Goal: Transaction & Acquisition: Purchase product/service

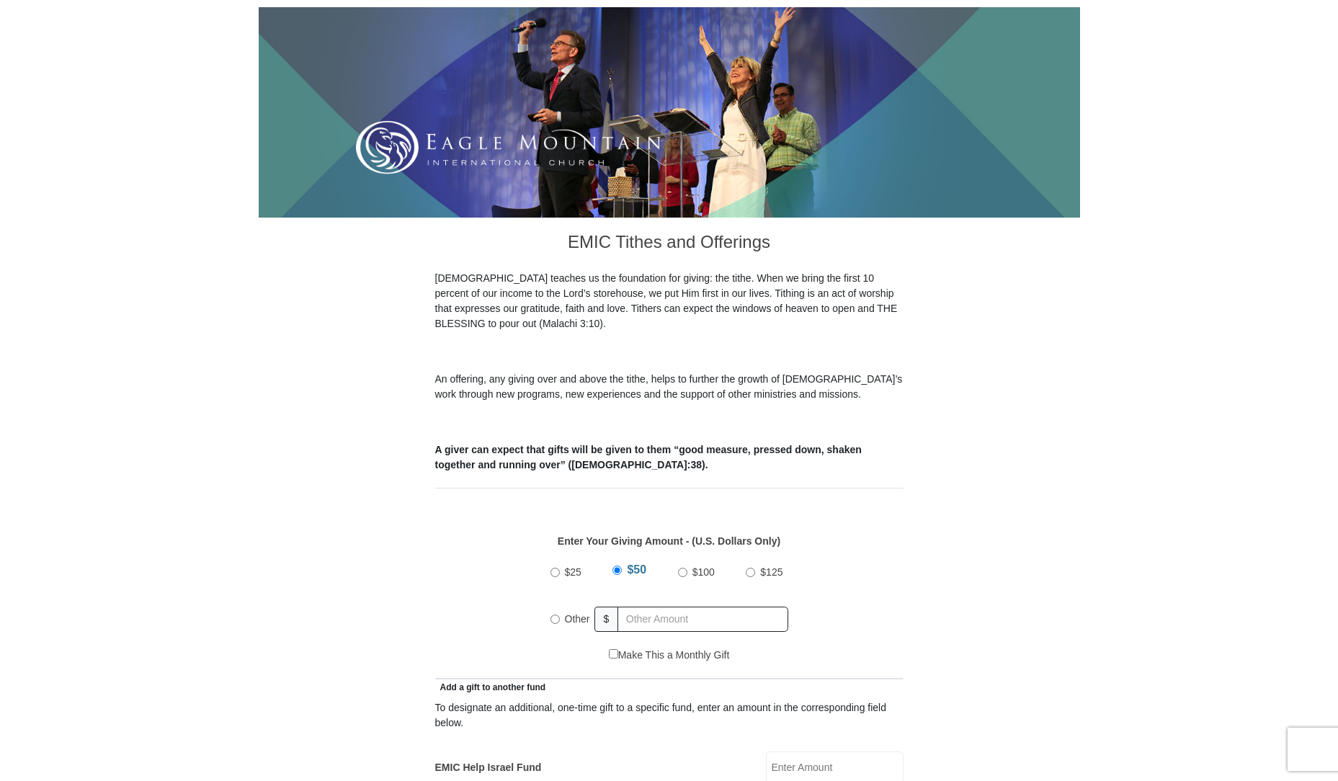
scroll to position [288, 0]
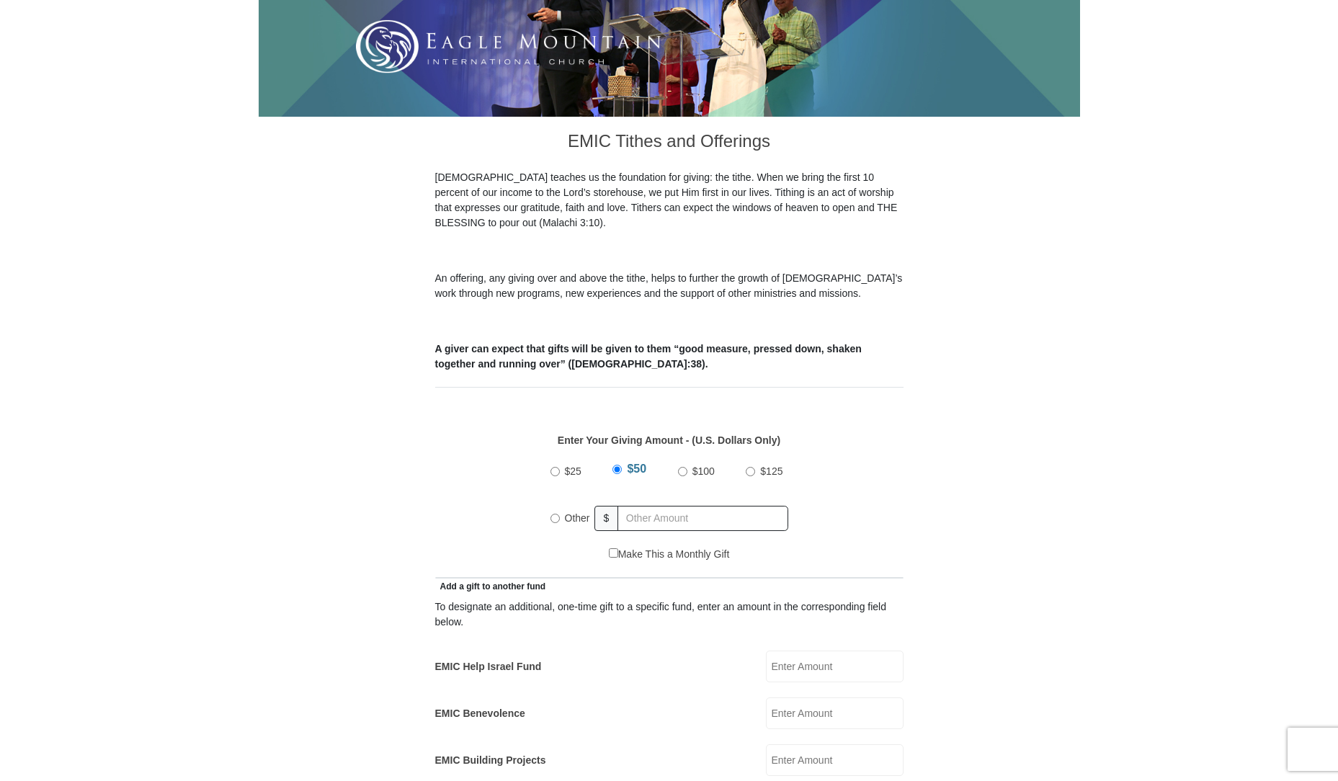
click at [617, 465] on input "$50" at bounding box center [616, 469] width 9 height 9
click at [818, 651] on input "EMIC Help Israel Fund" at bounding box center [835, 667] width 138 height 32
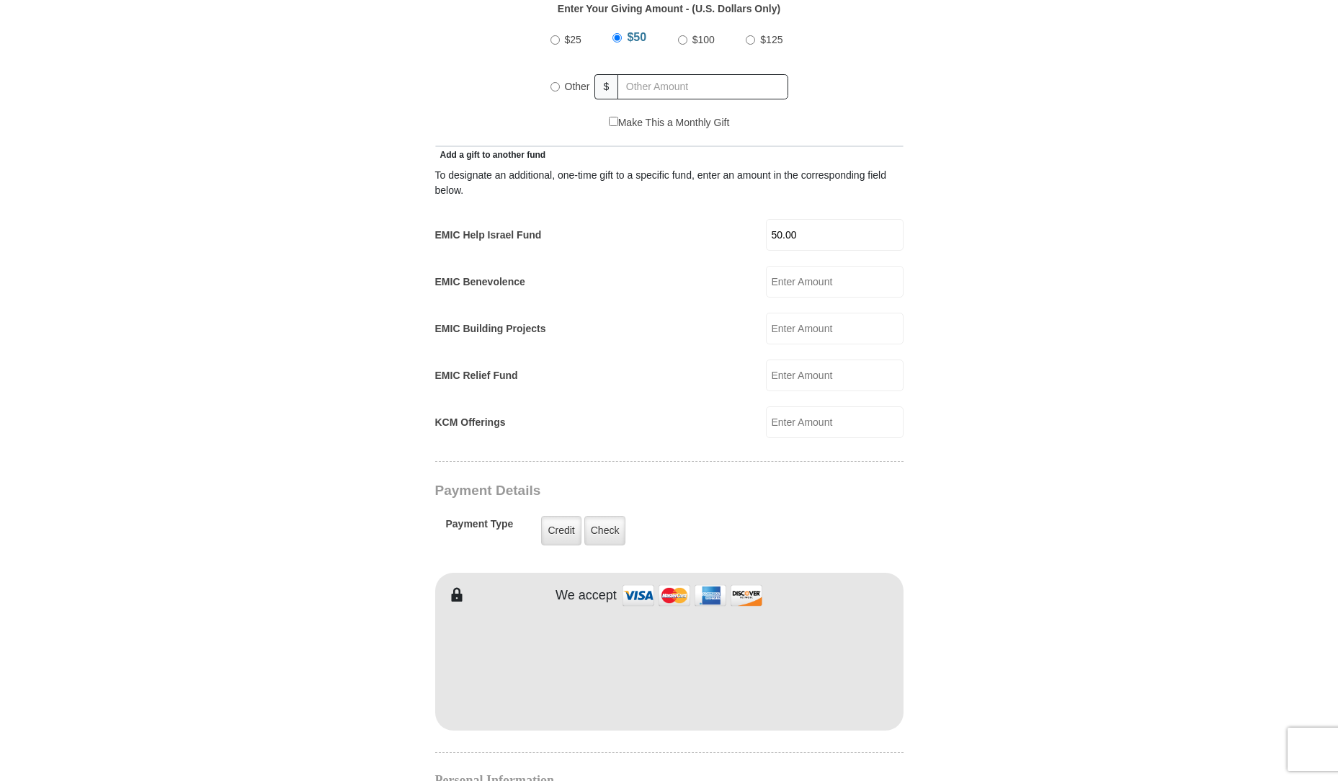
scroll to position [721, 0]
type input "50.00"
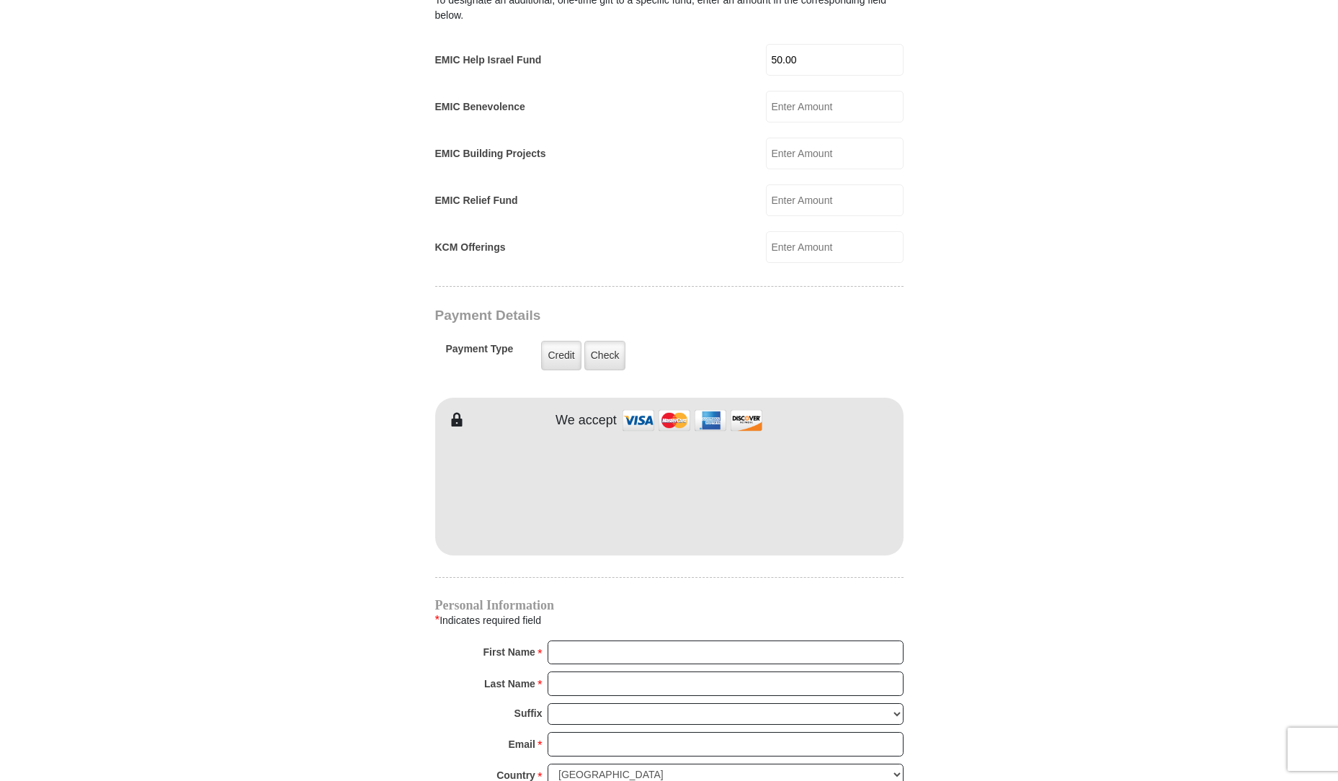
scroll to position [937, 0]
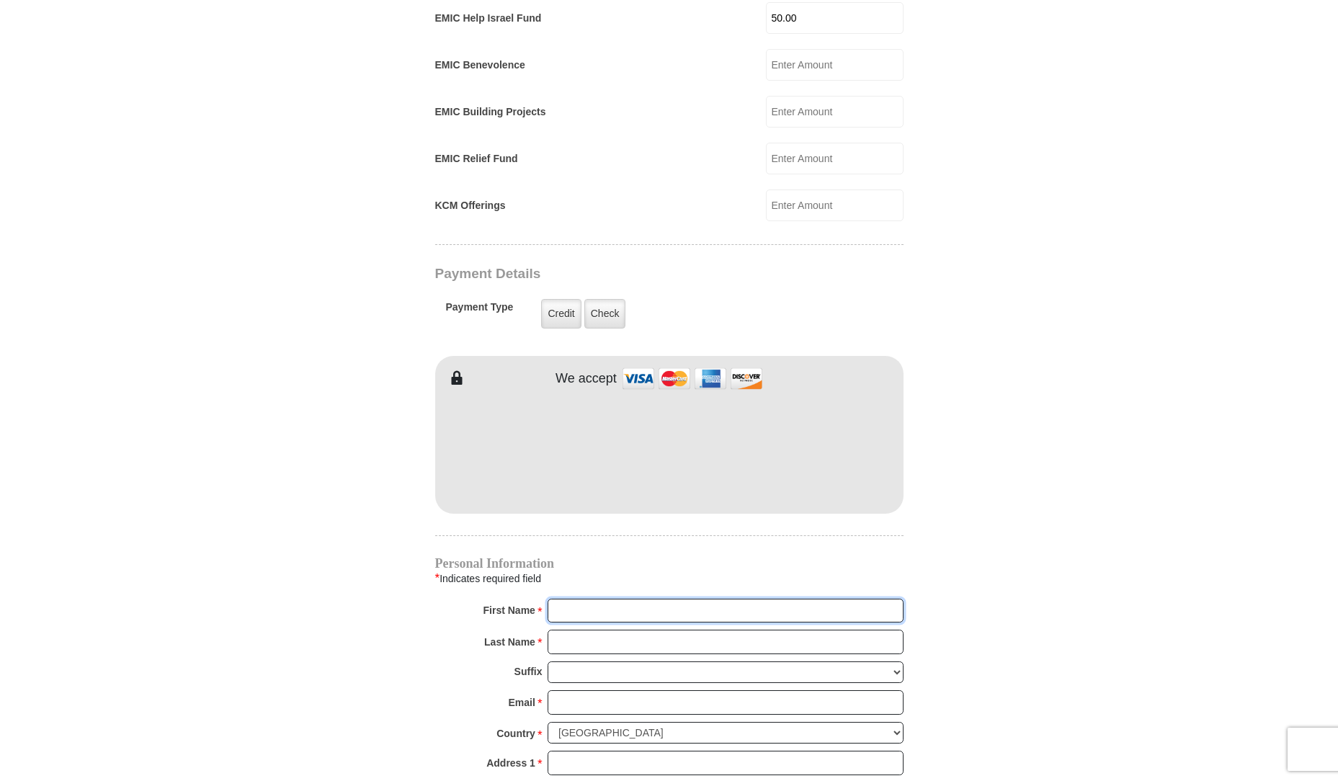
click at [734, 599] on input "First Name *" at bounding box center [726, 611] width 356 height 24
type input "Wendell"
type input "West"
type input "wildwwwest@aol.com"
type input "9926 cypress ave"
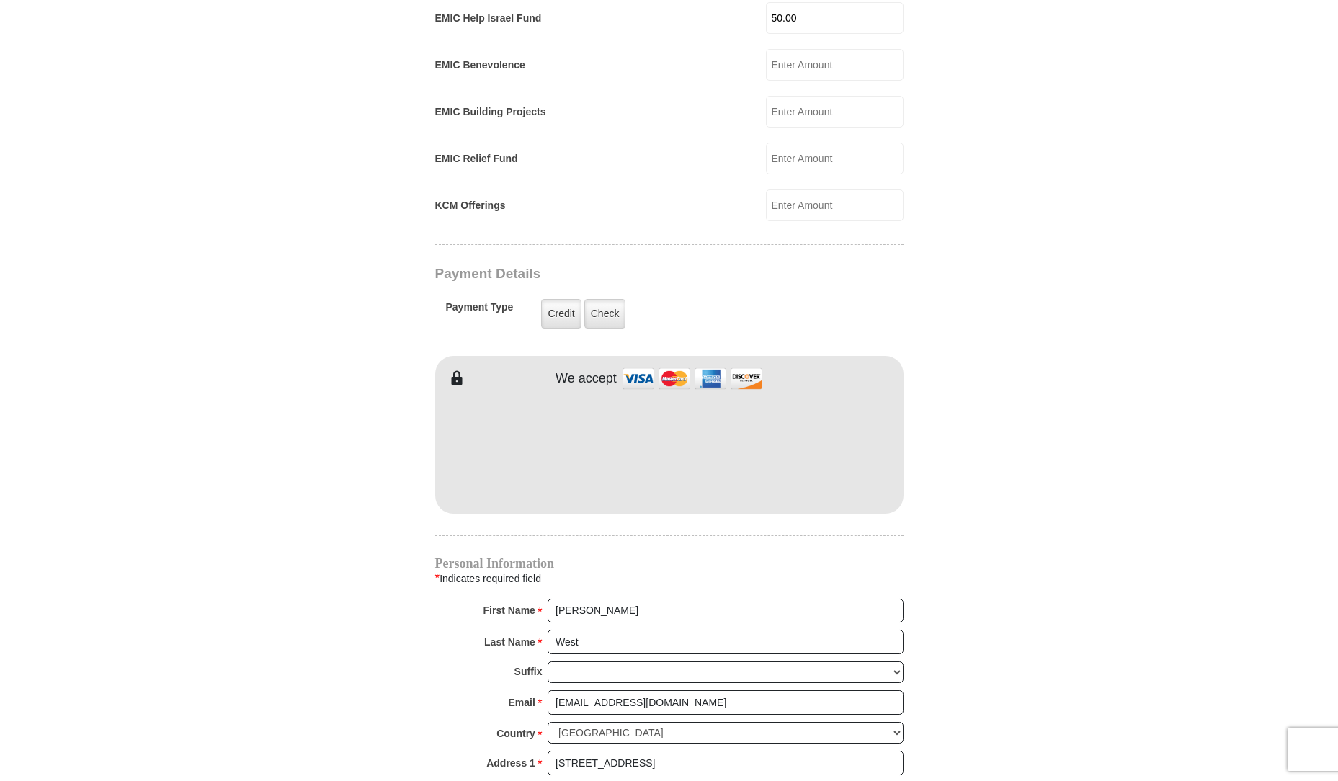
type input "Fontana"
select select "CA"
type input "92335"
type input "8177572296"
radio input "true"
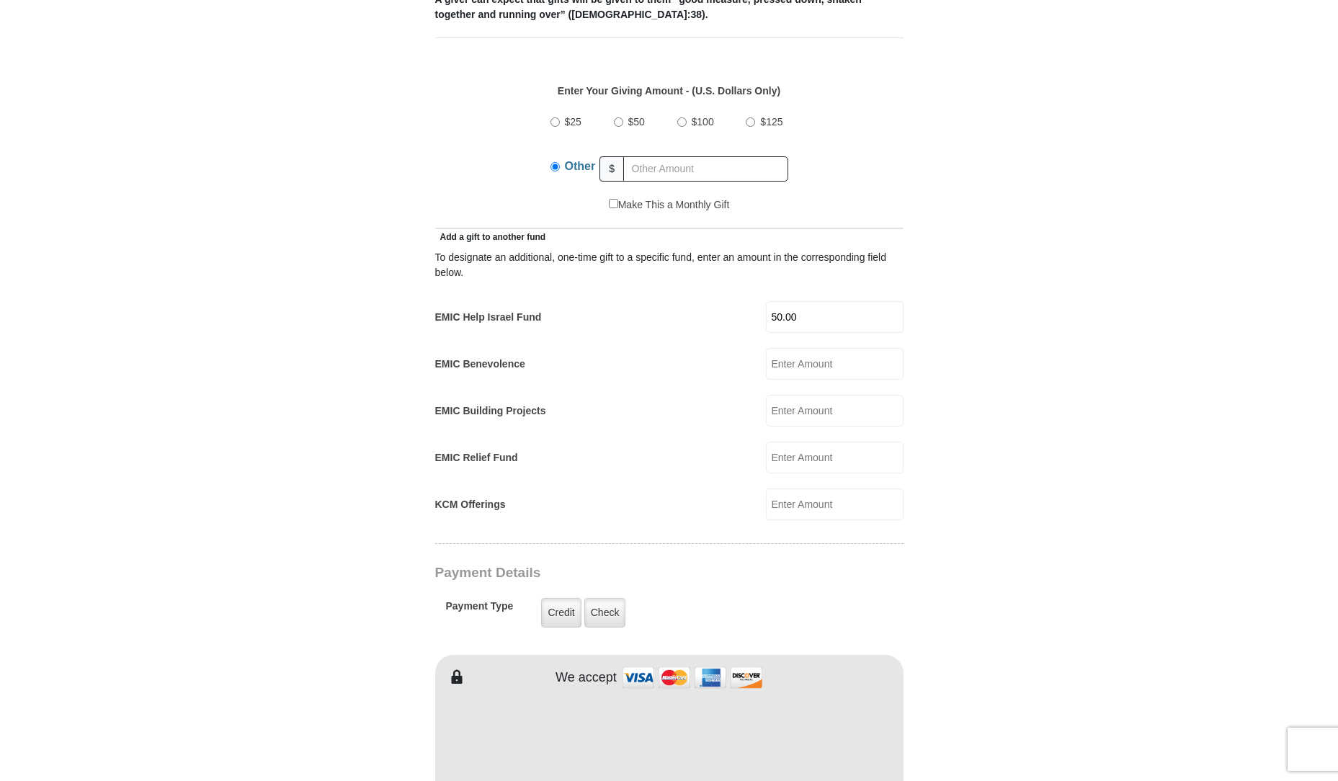
scroll to position [576, 0]
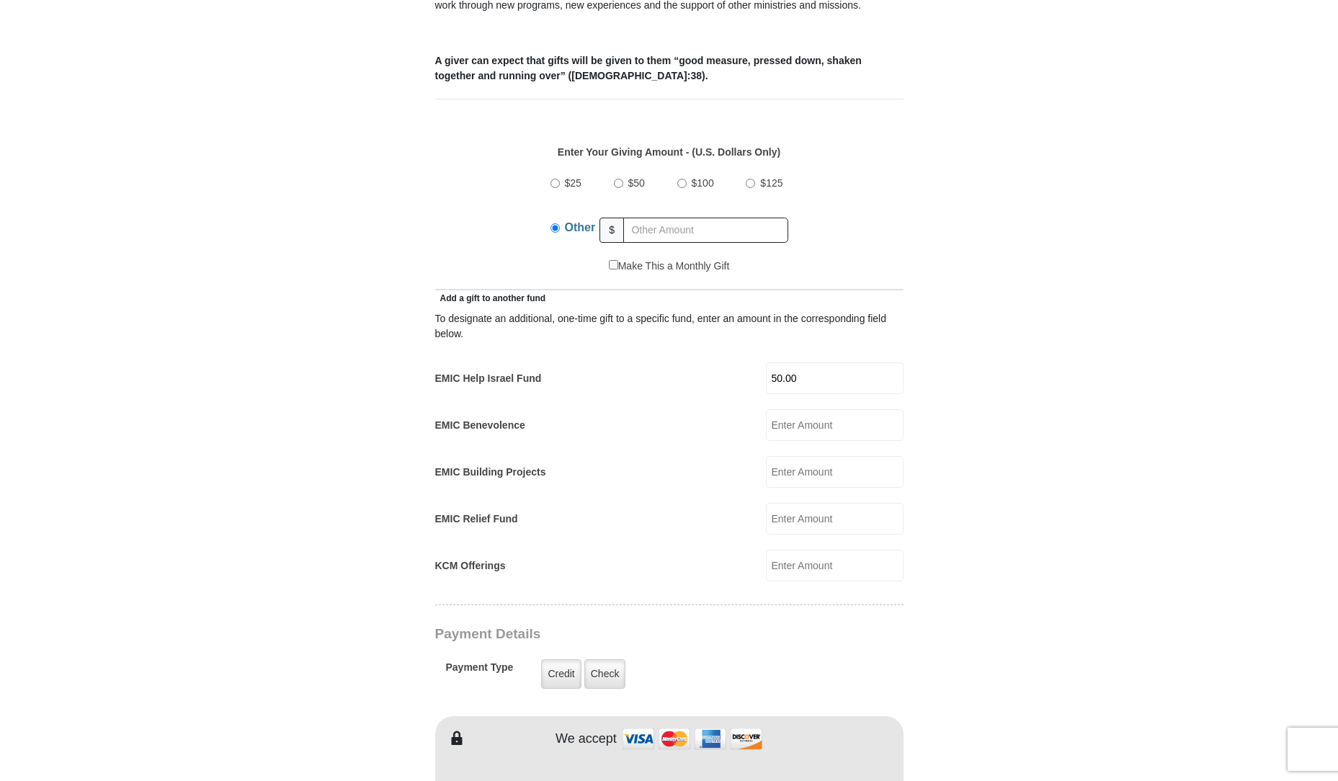
click at [616, 179] on input "$50" at bounding box center [618, 183] width 9 height 9
radio input "true"
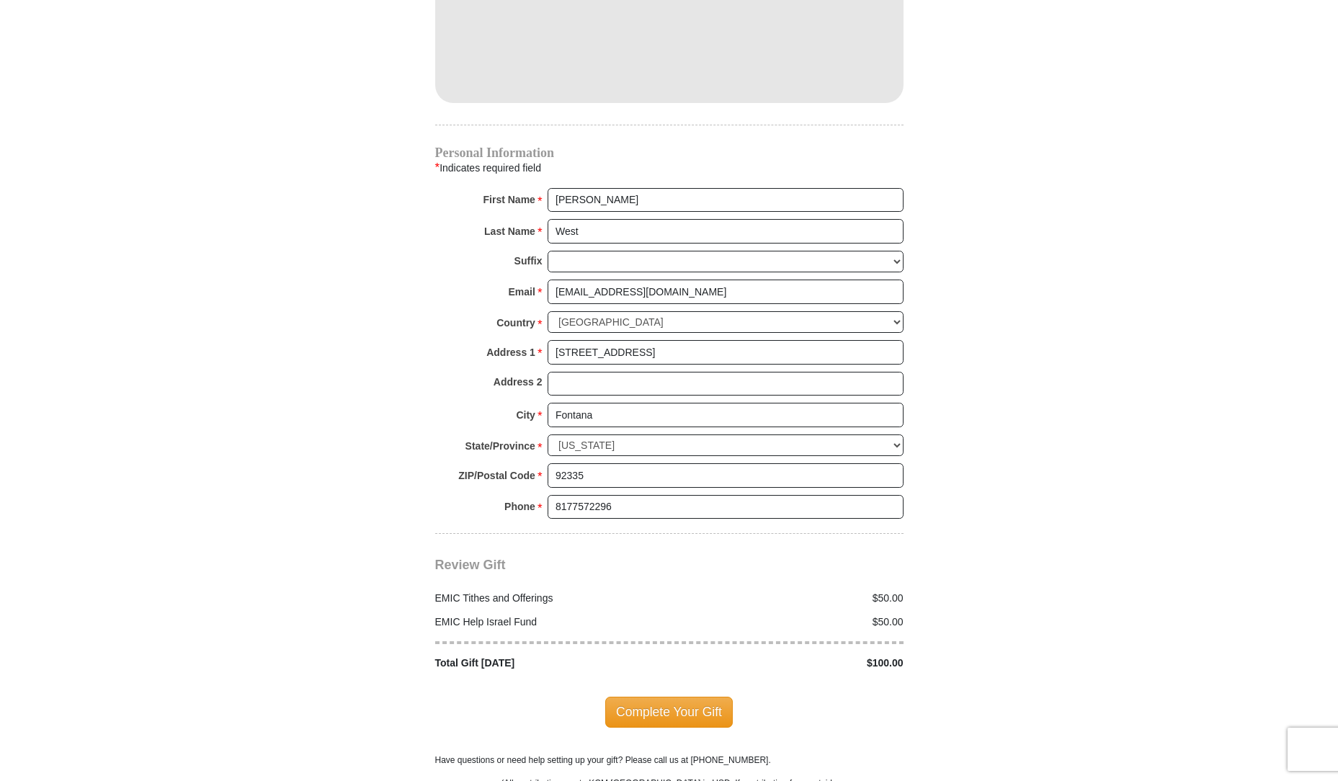
scroll to position [1441, 0]
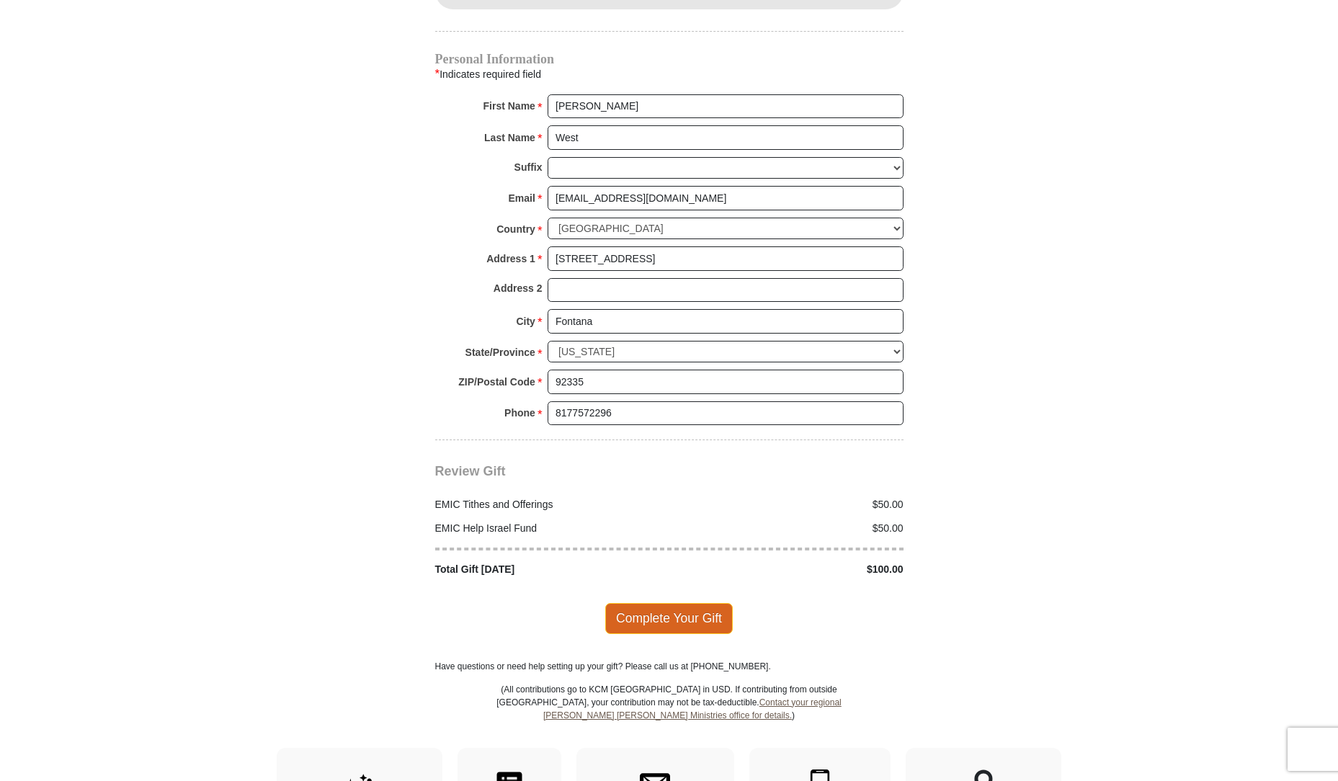
click at [692, 603] on span "Complete Your Gift" at bounding box center [669, 618] width 128 height 30
